Goal: Task Accomplishment & Management: Use online tool/utility

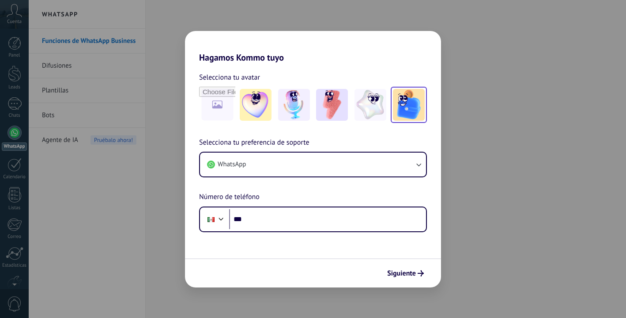
click at [410, 102] on img at bounding box center [409, 105] width 32 height 32
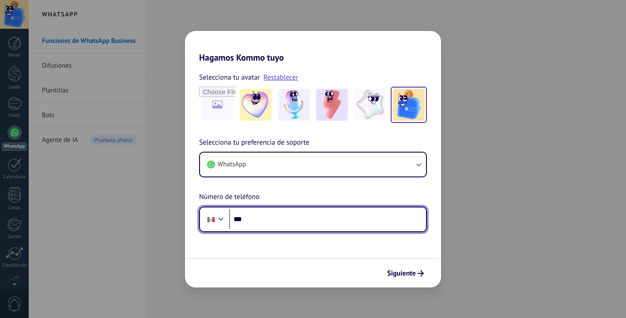
click at [262, 220] on input "***" at bounding box center [327, 219] width 197 height 20
type input "**********"
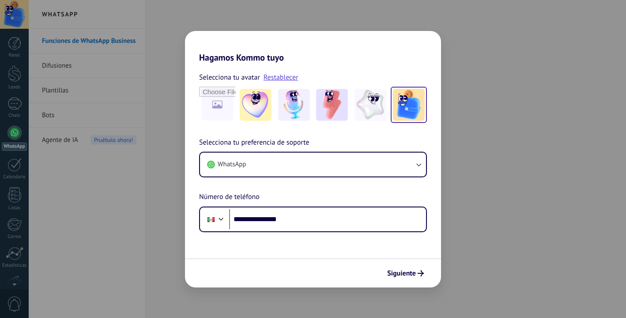
click at [412, 275] on span "Siguiente" at bounding box center [401, 273] width 29 height 6
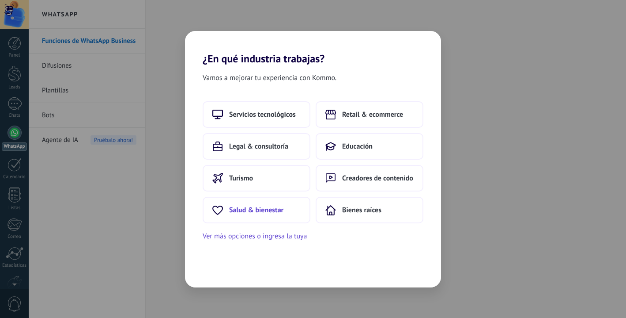
click at [266, 214] on span "Salud & bienestar" at bounding box center [256, 209] width 54 height 9
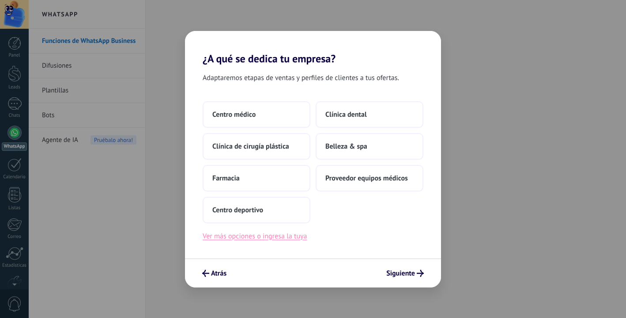
click at [295, 239] on button "Ver más opciones o ingresa la tuya" at bounding box center [255, 235] width 104 height 11
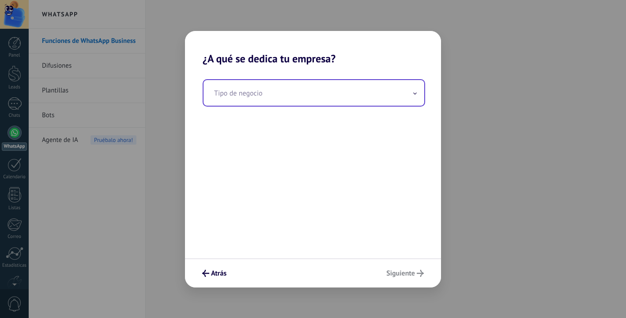
click at [300, 99] on input "text" at bounding box center [314, 93] width 221 height 26
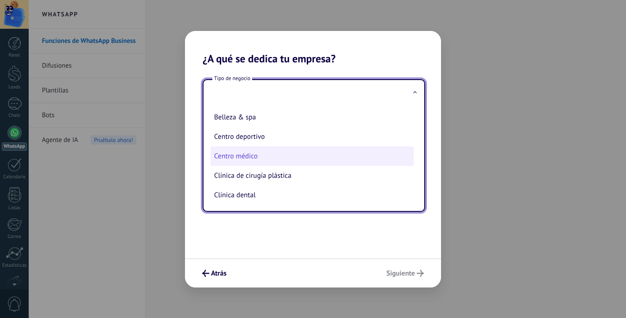
click at [266, 160] on li "Centro médico" at bounding box center [312, 155] width 203 height 19
type input "**********"
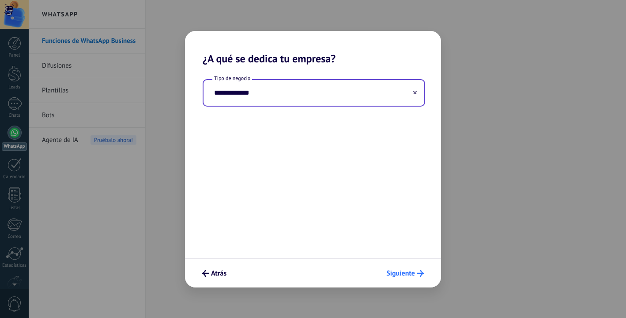
click at [410, 270] on span "Siguiente" at bounding box center [401, 273] width 29 height 6
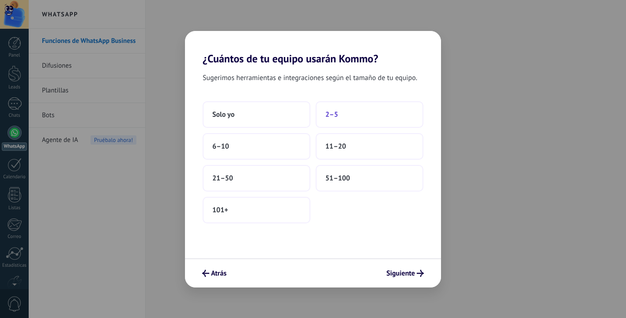
click at [346, 113] on button "2–5" at bounding box center [370, 114] width 108 height 27
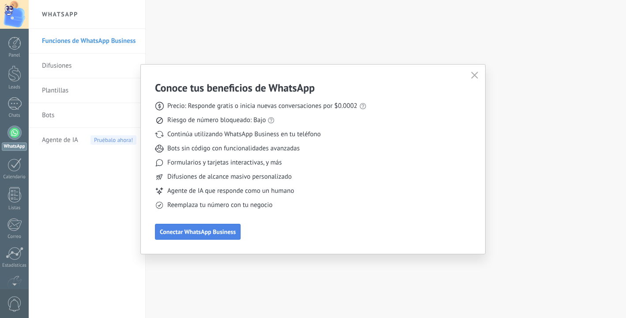
click at [231, 233] on span "Conectar WhatsApp Business" at bounding box center [198, 231] width 76 height 6
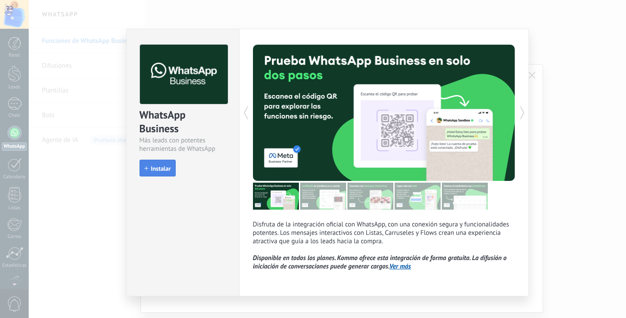
click at [151, 169] on span "Instalar" at bounding box center [161, 168] width 20 height 6
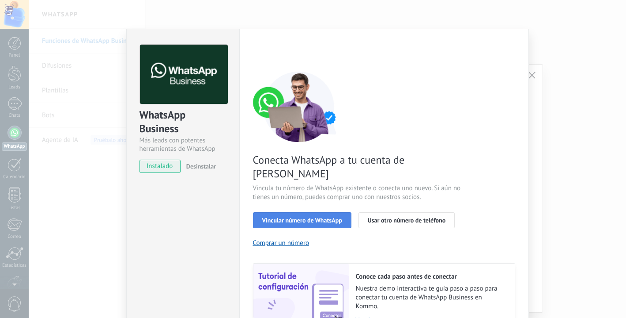
click at [316, 212] on button "Vincular número de WhatsApp" at bounding box center [302, 220] width 99 height 16
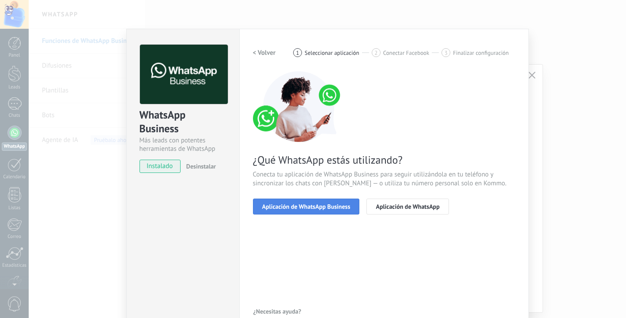
click at [319, 209] on span "Aplicación de WhatsApp Business" at bounding box center [306, 206] width 88 height 6
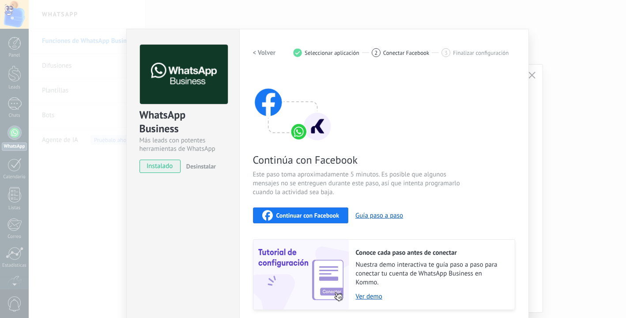
click at [534, 106] on div "WhatsApp Business Más leads con potentes herramientas de WhatsApp instalado Des…" at bounding box center [328, 159] width 598 height 318
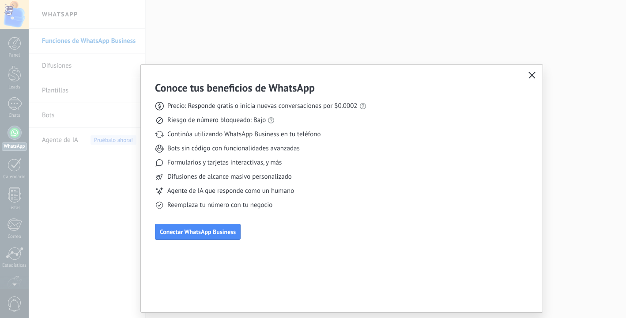
click at [532, 71] on button "button" at bounding box center [532, 75] width 11 height 12
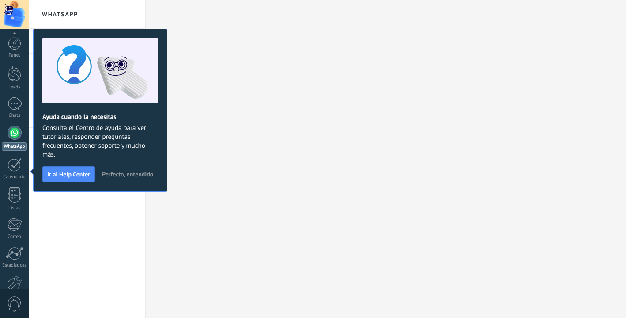
scroll to position [50, 0]
